Goal: Task Accomplishment & Management: Use online tool/utility

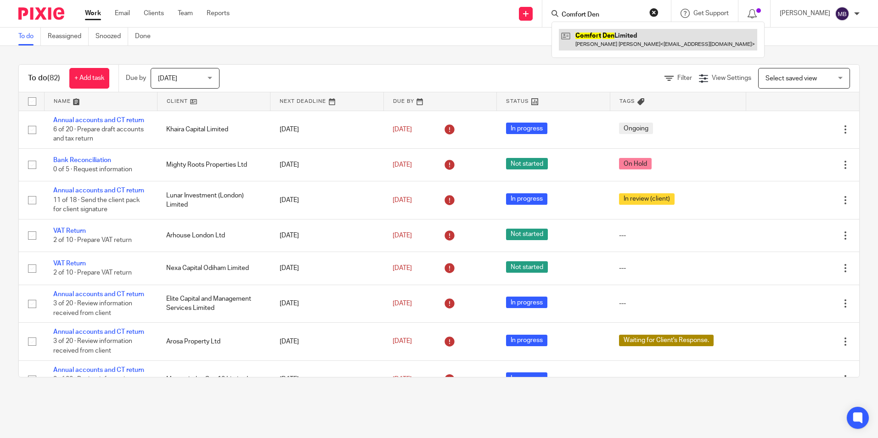
type input "Comfort Den"
click at [604, 34] on link at bounding box center [658, 39] width 198 height 21
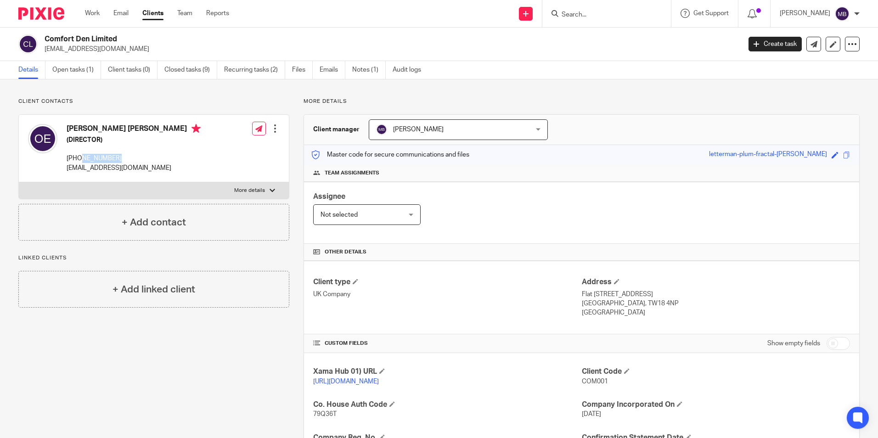
click at [128, 148] on div "Osita Patrick Eze (DIRECTOR) +44 7527629143 info@missionwave.co.uk" at bounding box center [134, 148] width 134 height 49
drag, startPoint x: 130, startPoint y: 158, endPoint x: 82, endPoint y: 153, distance: 48.4
click at [82, 153] on div "Osita Patrick Eze (DIRECTOR) +44 7527629143 info@missionwave.co.uk" at bounding box center [134, 148] width 134 height 49
click at [83, 156] on p "+44 7527629143" at bounding box center [134, 158] width 134 height 9
drag, startPoint x: 81, startPoint y: 156, endPoint x: 120, endPoint y: 157, distance: 38.6
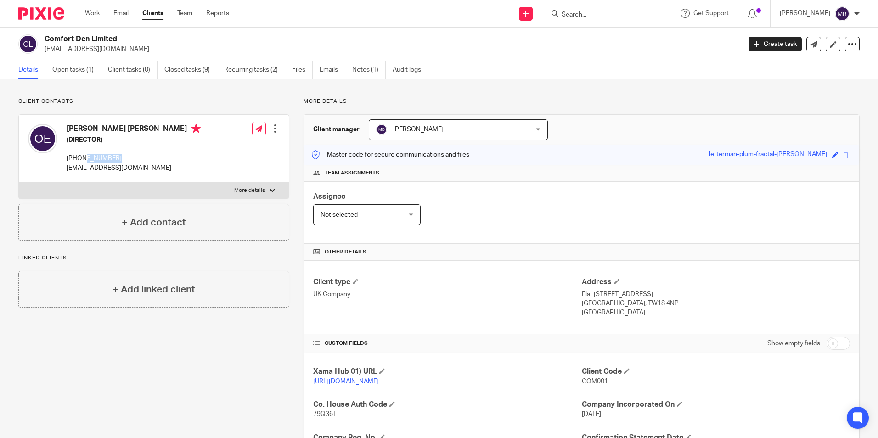
click at [120, 157] on p "+44 7527629143" at bounding box center [134, 158] width 134 height 9
drag, startPoint x: 120, startPoint y: 157, endPoint x: 100, endPoint y: 153, distance: 20.5
click at [100, 153] on div "Osita Patrick Eze (DIRECTOR) +44 7527629143 info@missionwave.co.uk" at bounding box center [134, 148] width 134 height 49
click at [585, 9] on form at bounding box center [610, 13] width 98 height 11
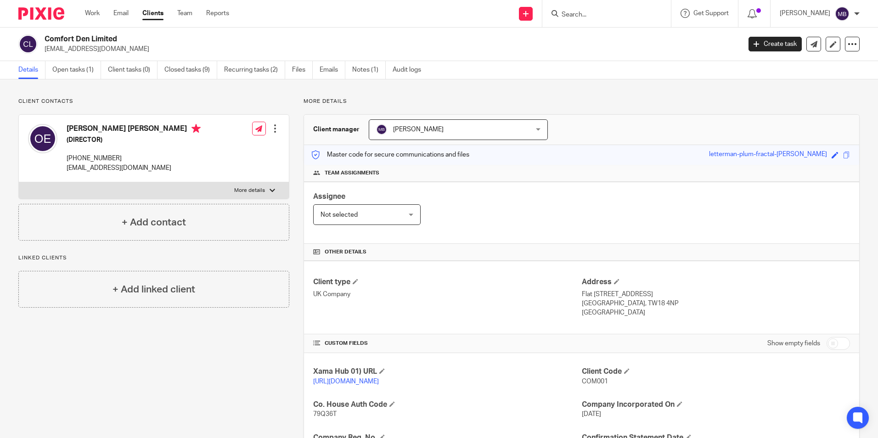
click at [594, 16] on input "Search" at bounding box center [602, 15] width 83 height 8
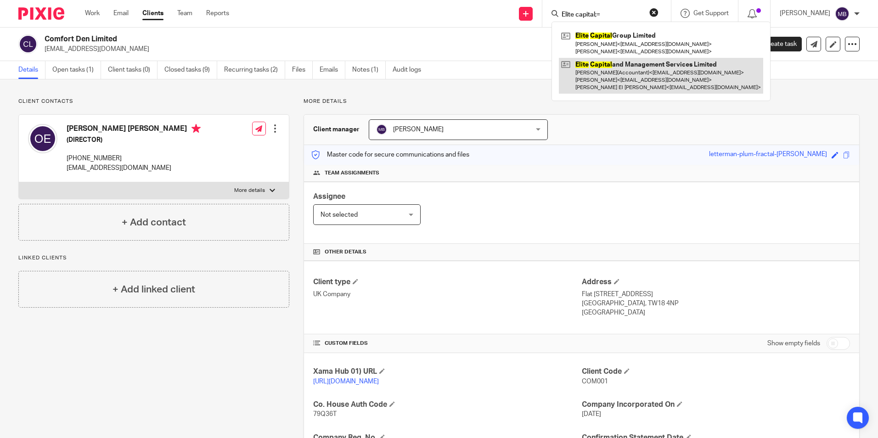
type input "Elite capital;="
click at [633, 91] on link at bounding box center [661, 76] width 204 height 36
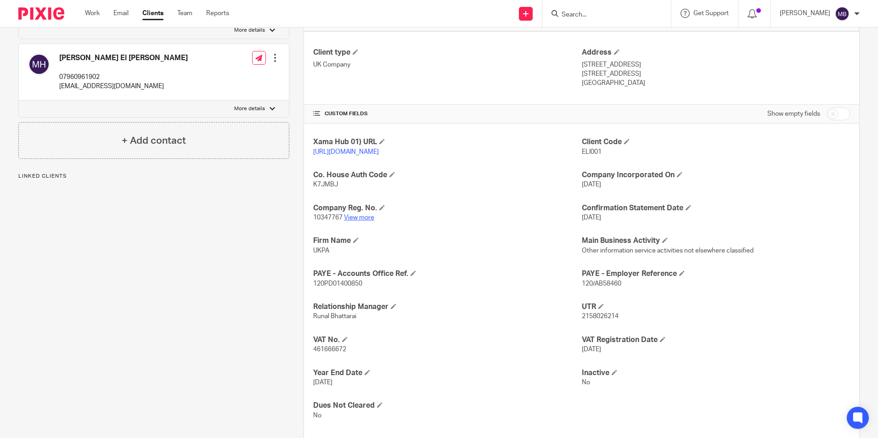
click at [366, 221] on link "View more" at bounding box center [359, 217] width 30 height 6
click at [606, 15] on input "Search" at bounding box center [602, 15] width 83 height 8
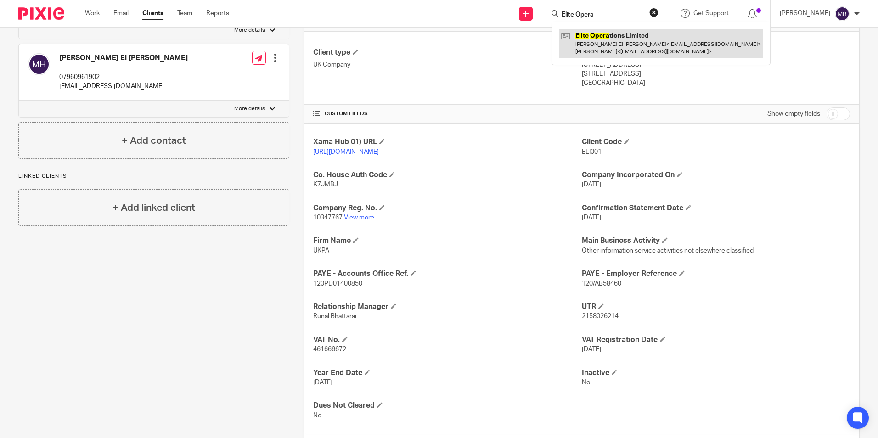
type input "Elite Opera"
click at [662, 45] on link at bounding box center [661, 43] width 204 height 28
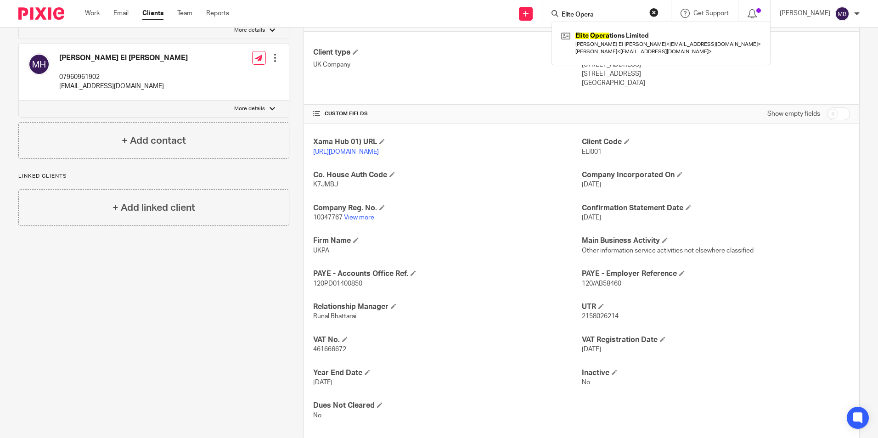
click at [653, 10] on button "reset" at bounding box center [653, 12] width 9 height 9
click at [629, 14] on input "Search" at bounding box center [602, 15] width 83 height 8
type input "bLUEPRINT"
click at [651, 40] on link at bounding box center [632, 39] width 146 height 21
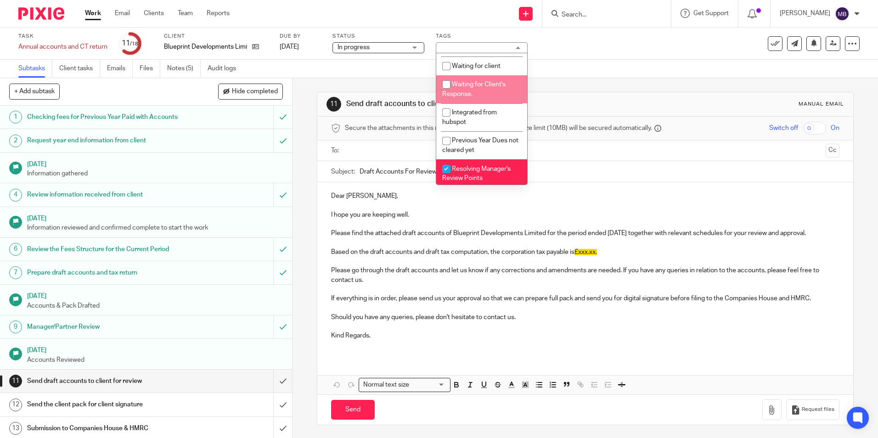
scroll to position [205, 0]
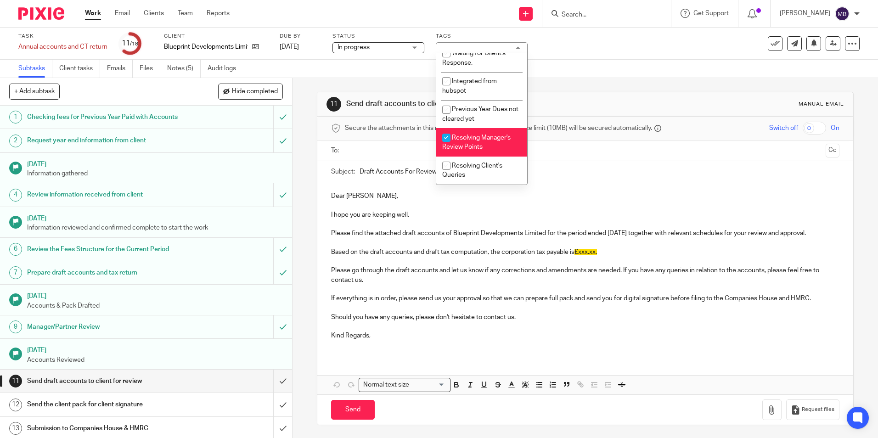
click at [485, 147] on li "Resolving Manager's Review Points" at bounding box center [481, 142] width 91 height 28
checkbox input "false"
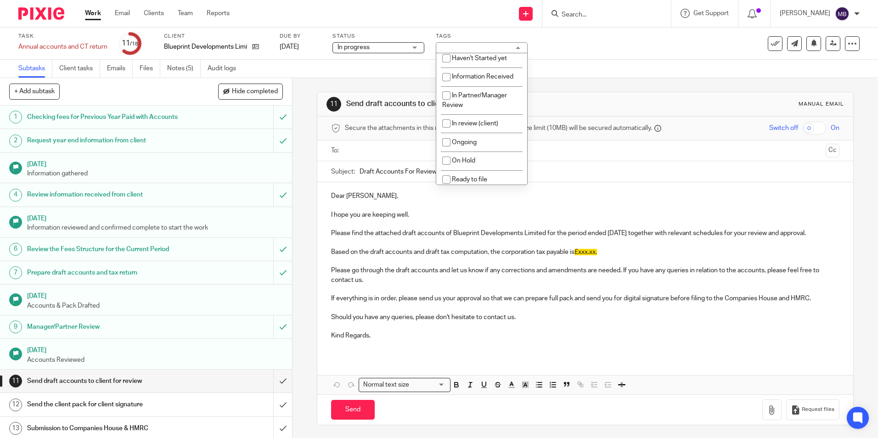
scroll to position [0, 0]
click at [485, 130] on span "In review (client)" at bounding box center [475, 127] width 46 height 6
checkbox input "true"
click at [585, 100] on h1 "Send draft accounts to client for review" at bounding box center [475, 104] width 259 height 10
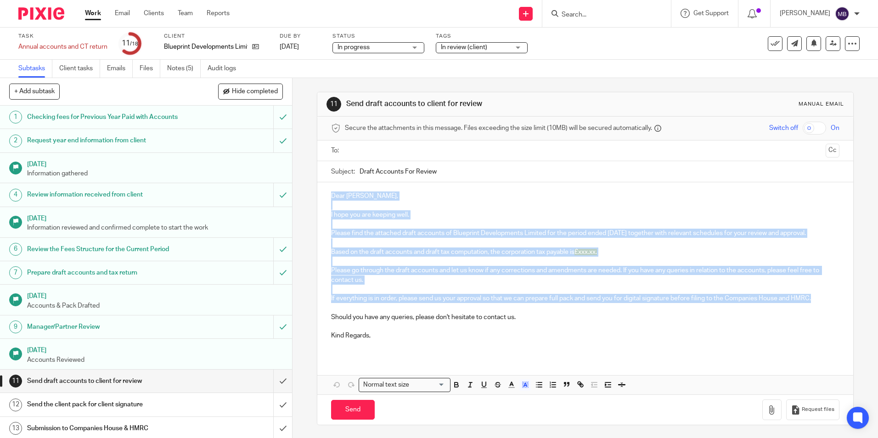
drag, startPoint x: 325, startPoint y: 193, endPoint x: 816, endPoint y: 297, distance: 502.5
click at [816, 297] on div "Dear [PERSON_NAME], I hope you are keeping well. Please find the attached draft…" at bounding box center [584, 269] width 535 height 174
copy div "Dear [PERSON_NAME], I hope you are keeping well. Please find the attached draft…"
